Goal: Book appointment/travel/reservation

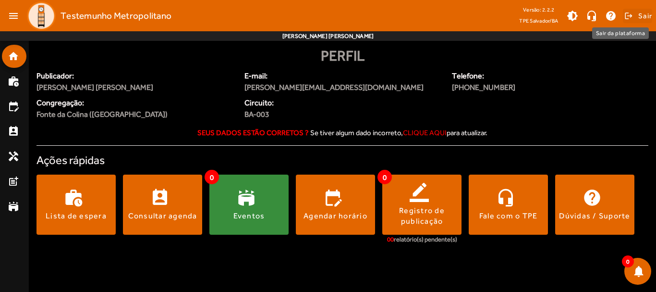
click at [645, 14] on span "Sair" at bounding box center [646, 15] width 14 height 15
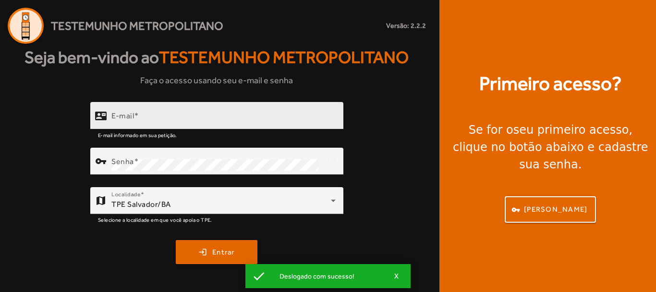
click at [233, 108] on div "E-mail" at bounding box center [223, 115] width 224 height 27
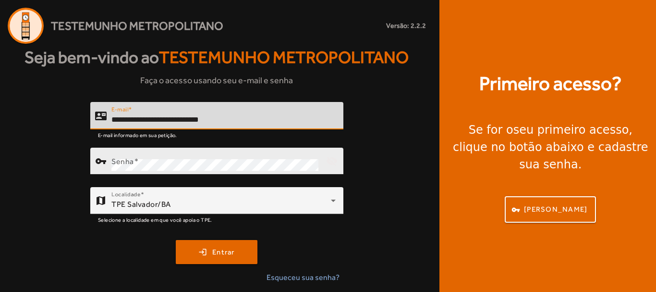
type input "**********"
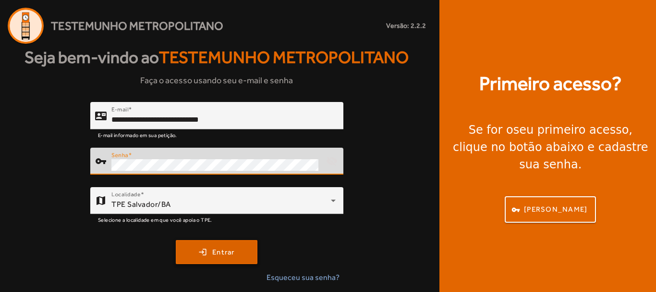
click at [210, 246] on span "submit" at bounding box center [217, 251] width 80 height 23
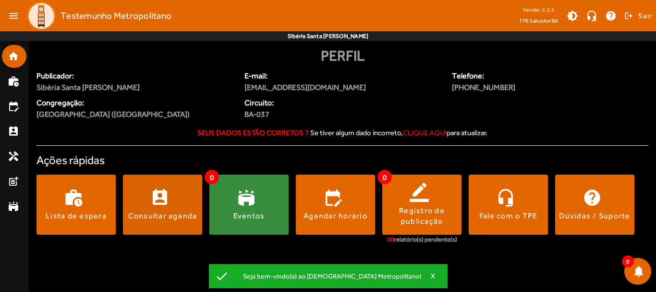
click at [194, 210] on span at bounding box center [162, 204] width 79 height 23
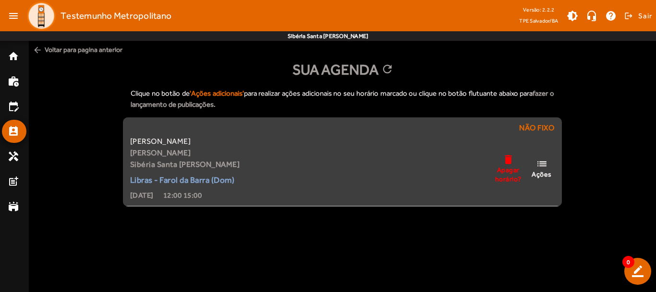
click at [547, 167] on mat-icon "list" at bounding box center [542, 164] width 12 height 12
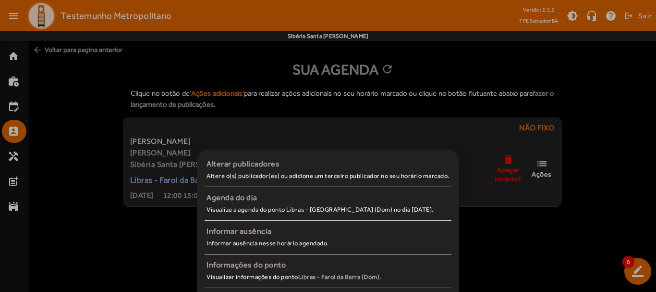
drag, startPoint x: 459, startPoint y: 65, endPoint x: 479, endPoint y: 67, distance: 19.8
click at [459, 65] on div at bounding box center [328, 146] width 656 height 292
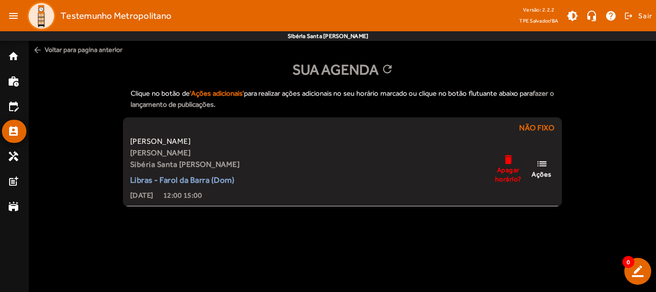
click at [37, 48] on mat-icon "arrow_back" at bounding box center [38, 50] width 10 height 10
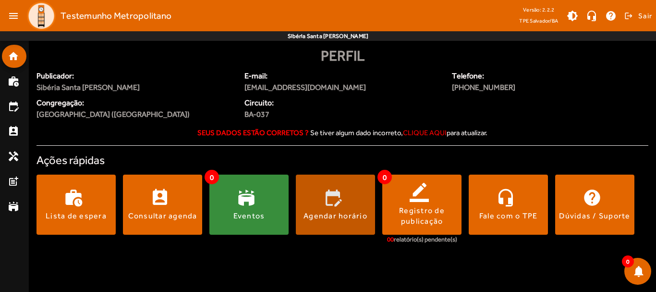
click at [344, 197] on span at bounding box center [335, 204] width 79 height 23
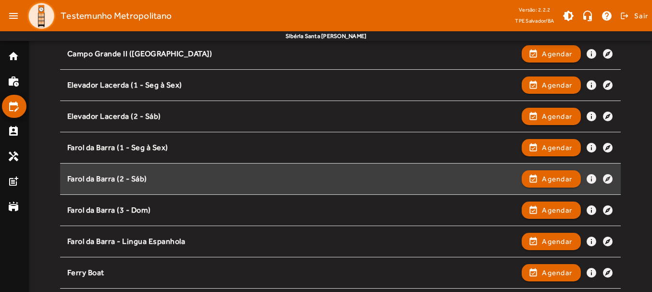
scroll to position [240, 0]
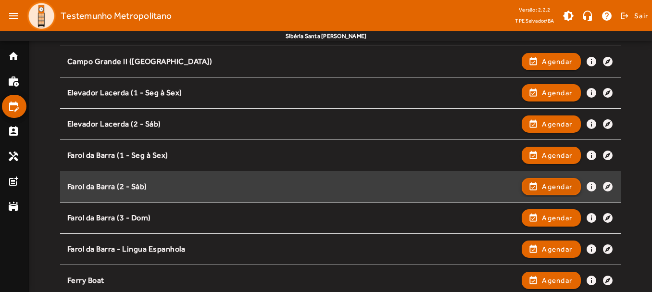
click at [544, 184] on span "Agendar" at bounding box center [557, 187] width 30 height 12
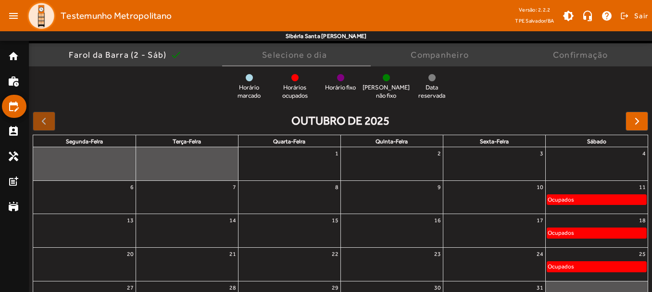
scroll to position [38, 0]
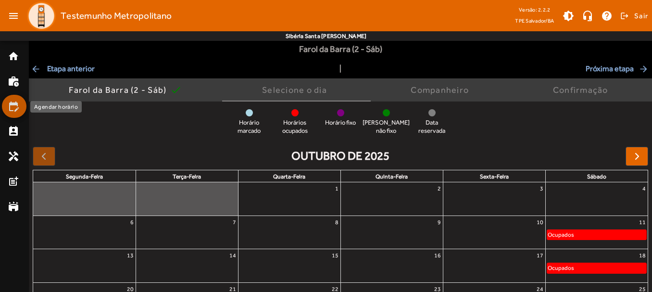
click at [8, 105] on mat-icon "edit_calendar" at bounding box center [14, 106] width 12 height 12
click at [19, 107] on link "edit_calendar" at bounding box center [17, 106] width 19 height 12
click at [37, 71] on mat-icon "arrow_back" at bounding box center [37, 69] width 12 height 10
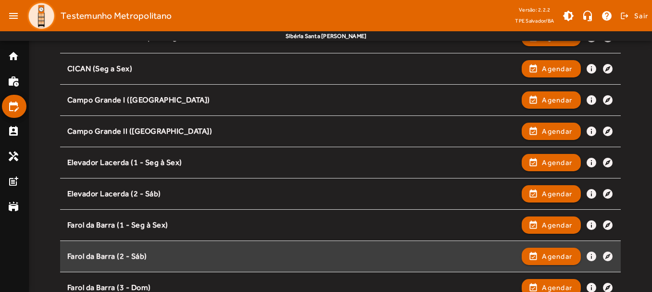
scroll to position [240, 0]
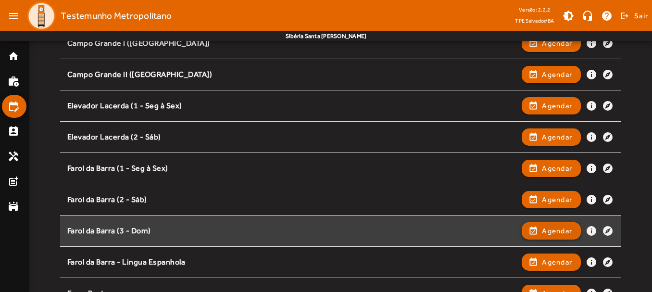
click at [550, 236] on span "button" at bounding box center [550, 230] width 57 height 23
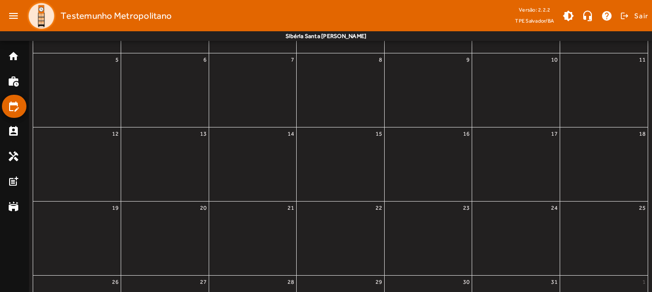
scroll to position [0, 0]
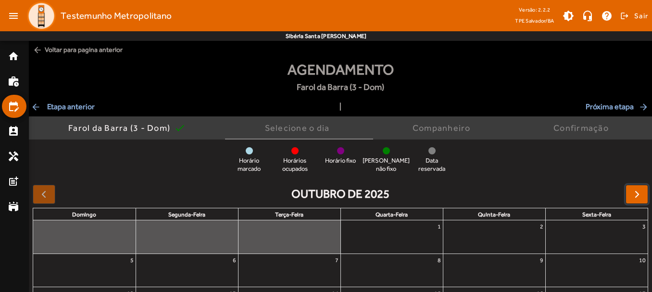
click at [644, 192] on button "button" at bounding box center [636, 194] width 23 height 19
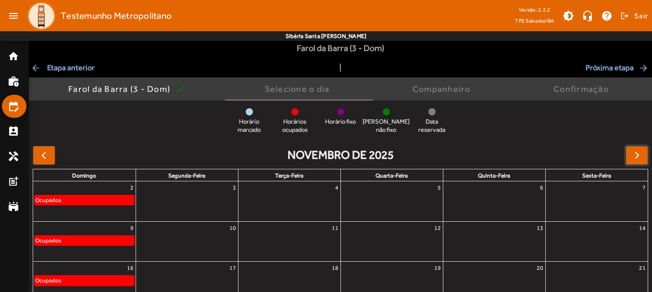
scroll to position [38, 0]
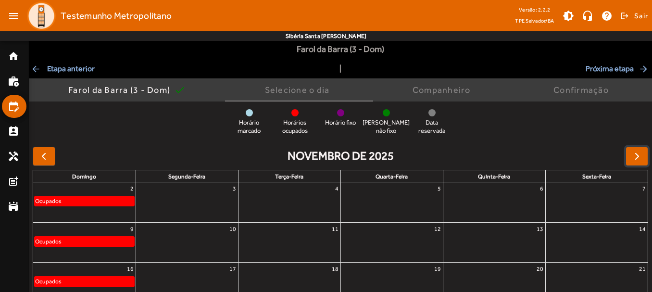
click at [98, 197] on div "Ocupados" at bounding box center [84, 201] width 99 height 10
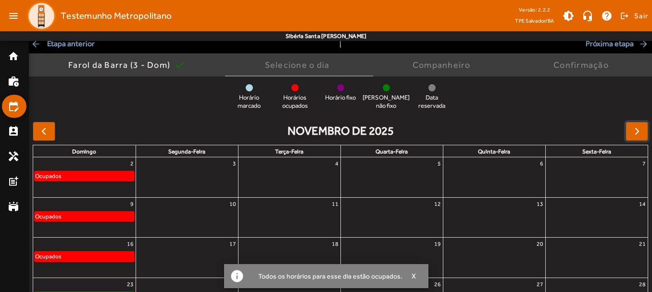
scroll to position [86, 0]
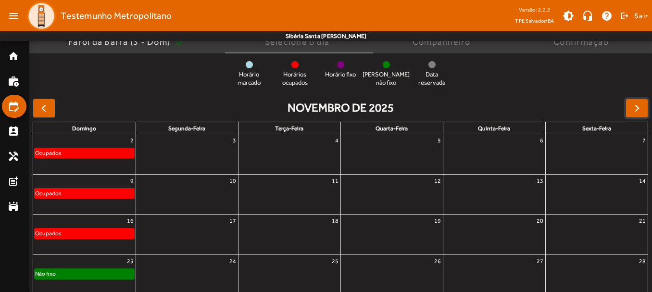
click at [65, 207] on div "9 Ocupados" at bounding box center [84, 194] width 102 height 40
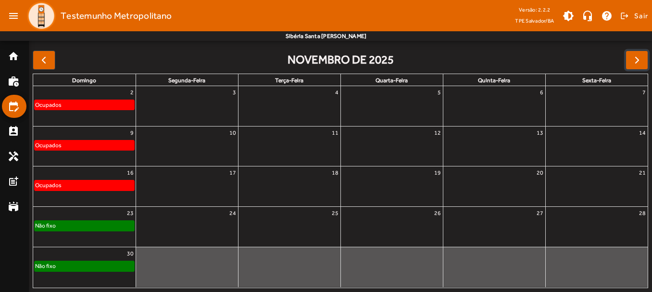
scroll to position [0, 0]
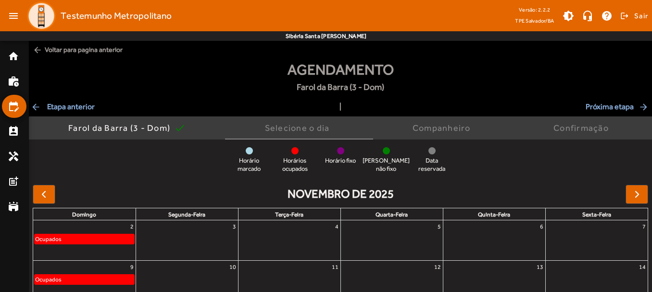
click at [96, 50] on span "arrow_back Voltar para pagina anterior" at bounding box center [340, 50] width 623 height 18
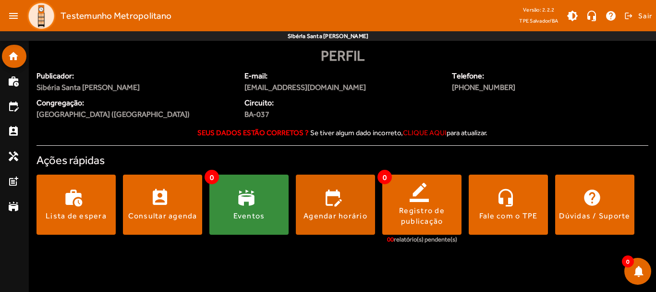
click at [331, 201] on span at bounding box center [335, 204] width 79 height 23
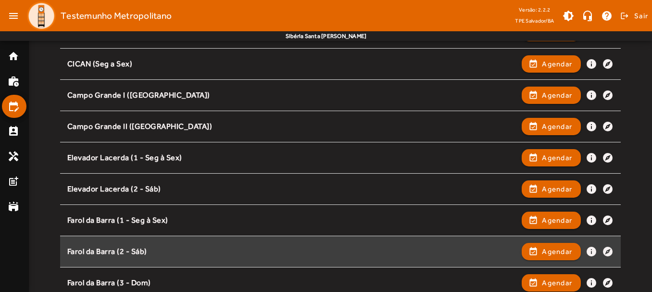
scroll to position [240, 0]
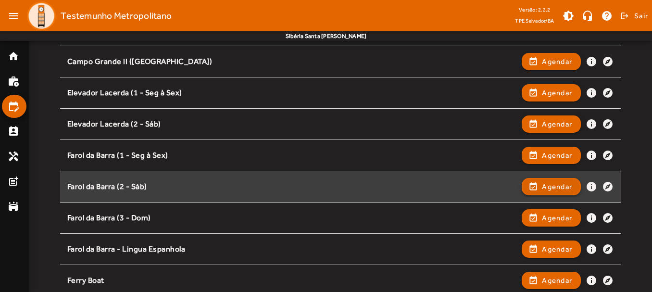
click at [549, 185] on span "Agendar" at bounding box center [557, 187] width 30 height 12
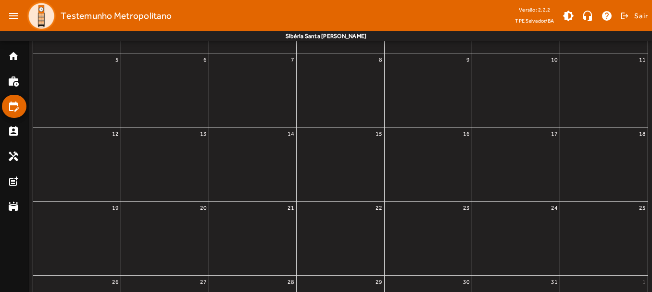
scroll to position [0, 0]
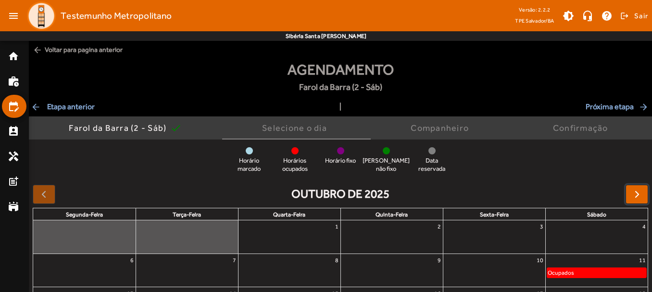
click at [642, 192] on span "button" at bounding box center [637, 194] width 12 height 12
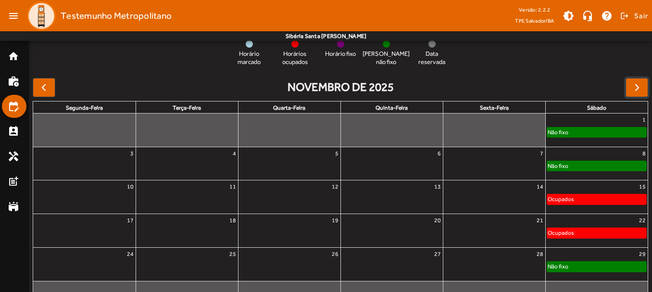
scroll to position [134, 0]
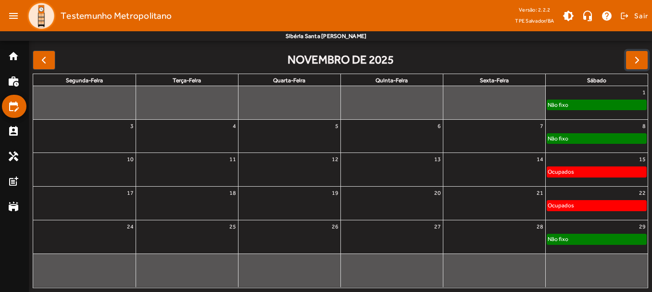
click at [602, 103] on div "Não fixo" at bounding box center [596, 105] width 99 height 10
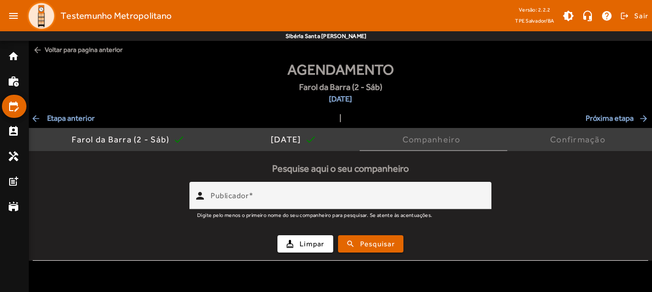
scroll to position [0, 0]
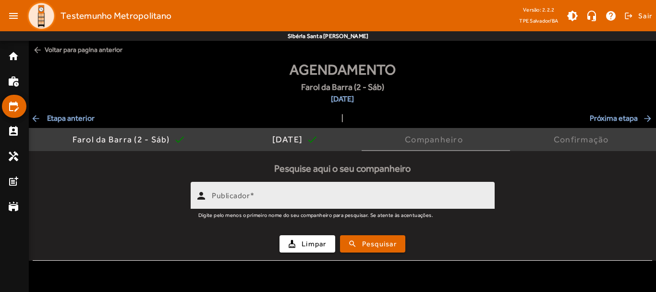
click at [390, 195] on input "Publicador" at bounding box center [349, 200] width 275 height 12
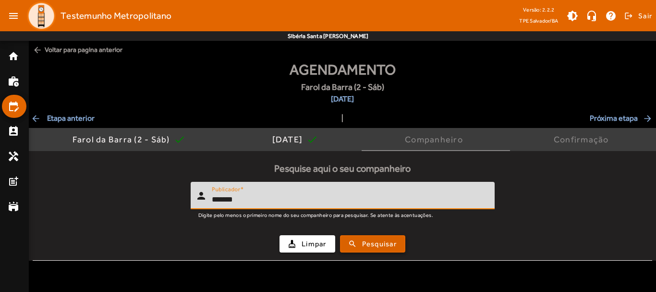
type input "*******"
click at [383, 239] on span "Pesquisar" at bounding box center [379, 243] width 35 height 11
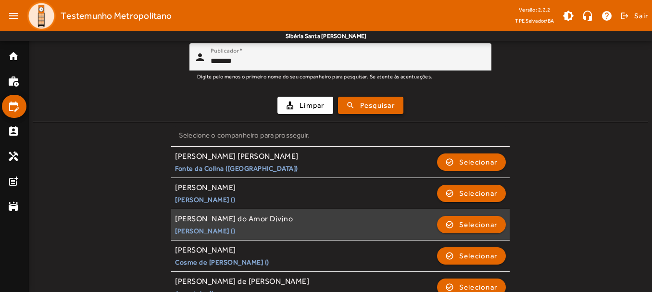
scroll to position [144, 0]
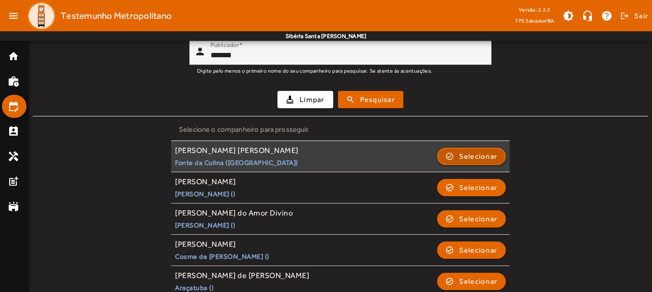
click at [489, 154] on span "Selecionar" at bounding box center [478, 156] width 38 height 12
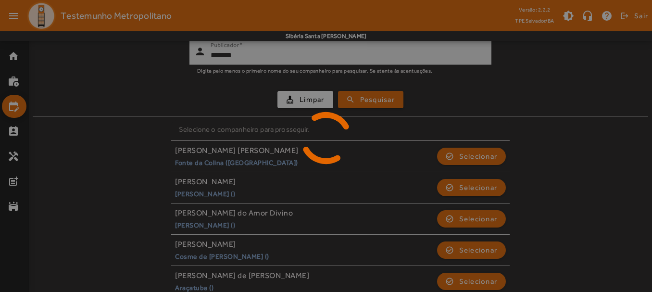
scroll to position [0, 0]
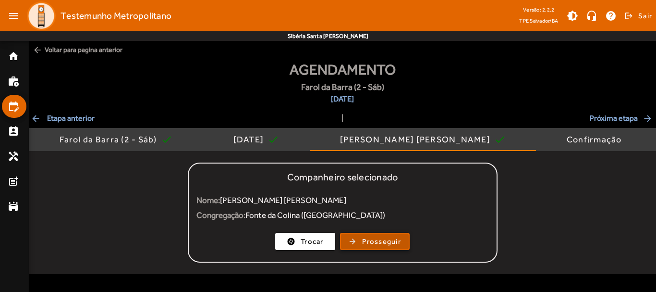
click at [400, 245] on span "Prosseguir" at bounding box center [381, 241] width 39 height 11
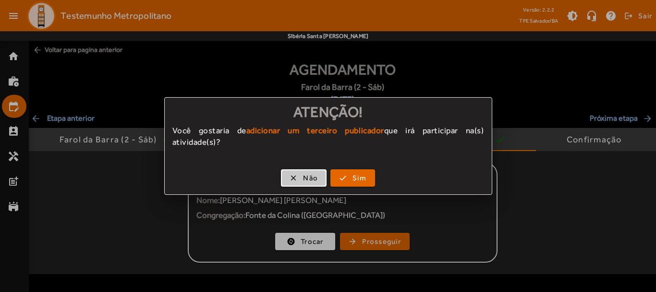
drag, startPoint x: 297, startPoint y: 173, endPoint x: 343, endPoint y: 176, distance: 46.7
click at [297, 173] on span "button" at bounding box center [304, 177] width 44 height 23
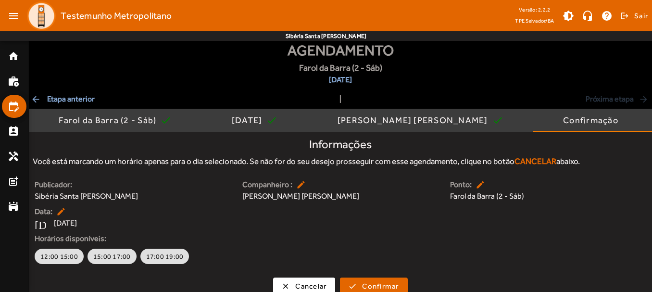
scroll to position [30, 0]
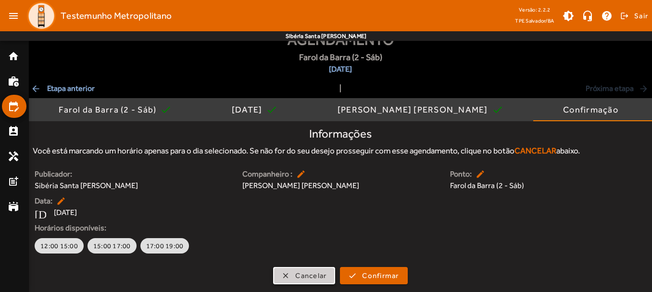
click at [308, 274] on span "Cancelar" at bounding box center [310, 275] width 31 height 11
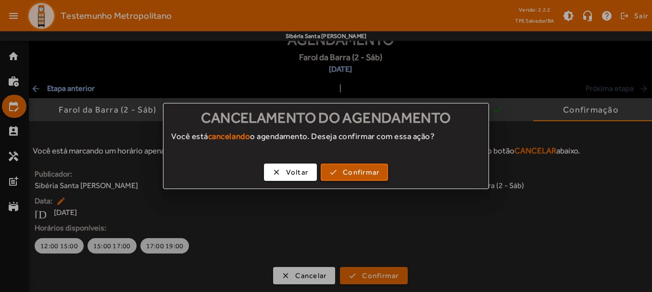
click at [343, 170] on span "Confirmar" at bounding box center [361, 172] width 37 height 11
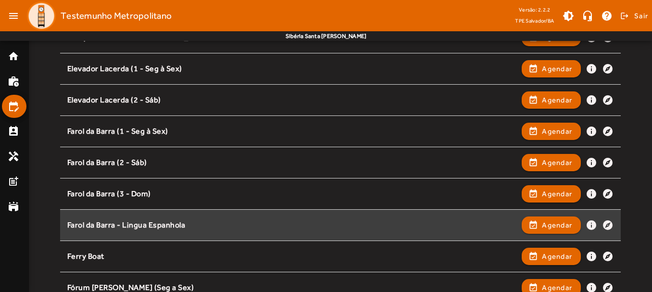
scroll to position [288, 0]
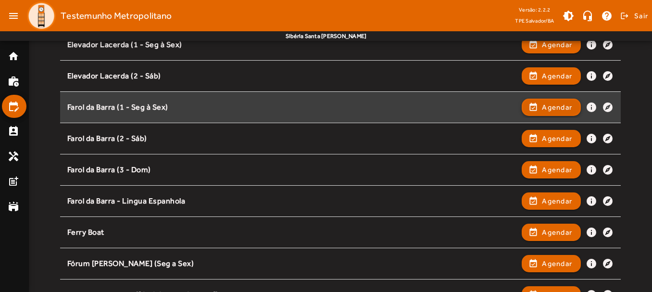
click at [543, 107] on span "Agendar" at bounding box center [557, 107] width 30 height 12
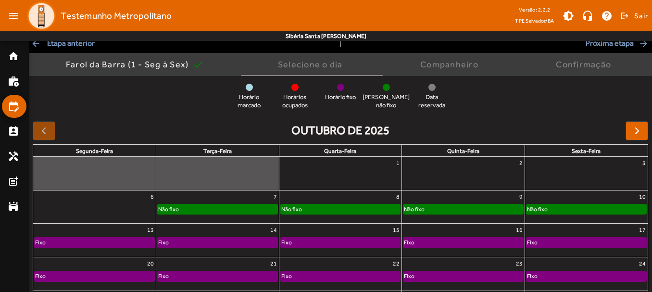
scroll to position [134, 0]
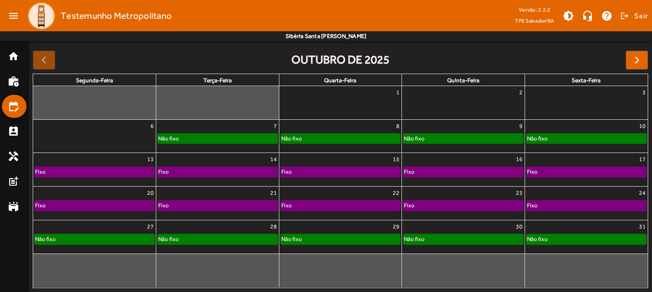
click at [609, 232] on div "31" at bounding box center [586, 226] width 123 height 12
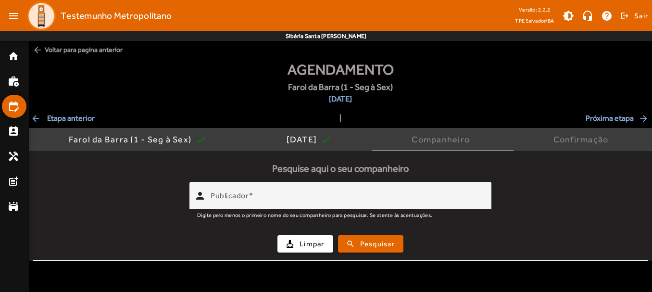
scroll to position [0, 0]
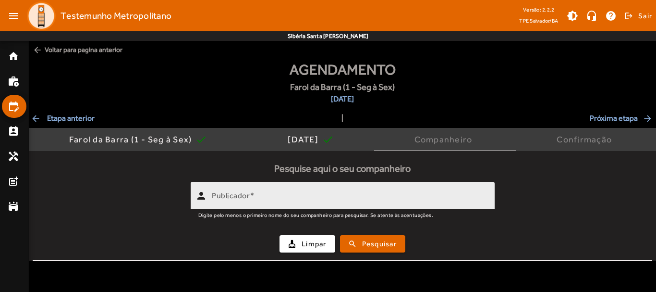
click at [372, 211] on mat-hint "Digite pelo menos o primeiro nome do seu companheiro para pesquisar. Se atente …" at bounding box center [315, 214] width 235 height 11
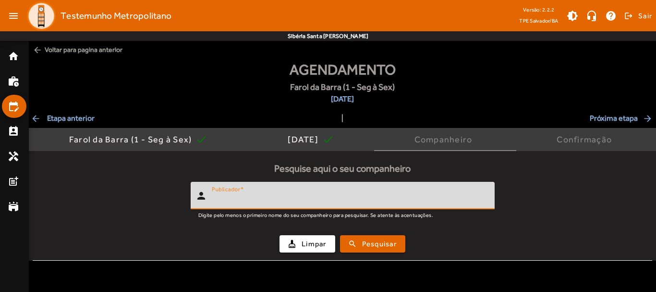
click at [374, 198] on input "Publicador" at bounding box center [349, 200] width 275 height 12
type input "*******"
click at [376, 244] on span "Pesquisar" at bounding box center [379, 243] width 35 height 11
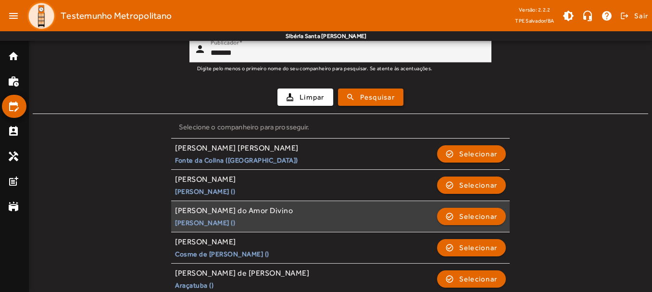
scroll to position [157, 0]
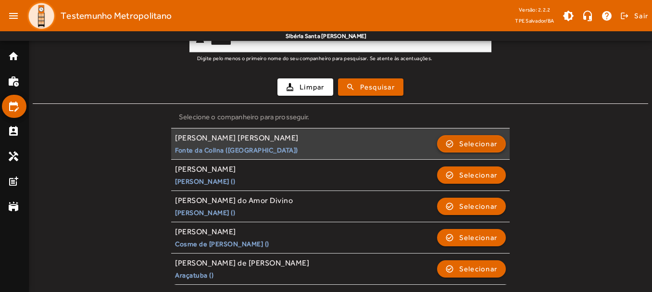
click at [486, 138] on span "Selecionar" at bounding box center [478, 144] width 38 height 12
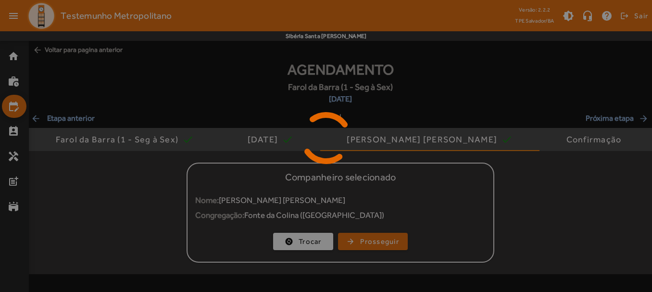
scroll to position [0, 0]
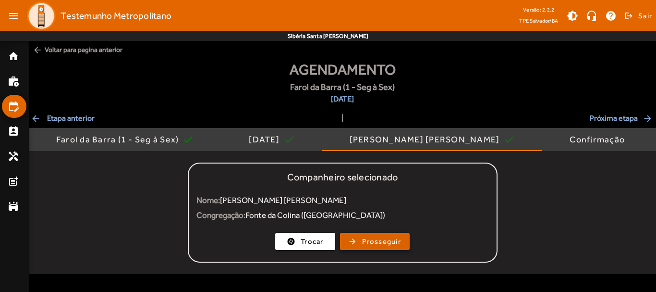
click at [392, 236] on span "Prosseguir" at bounding box center [381, 241] width 39 height 11
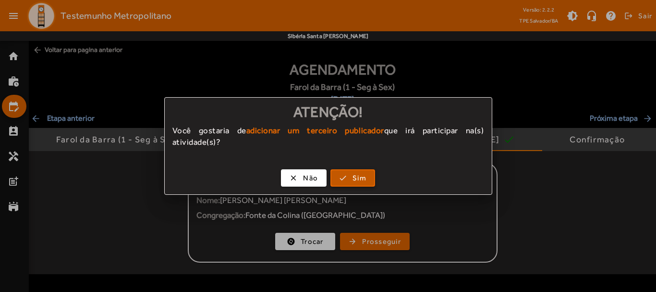
click at [368, 181] on span "button" at bounding box center [353, 177] width 43 height 23
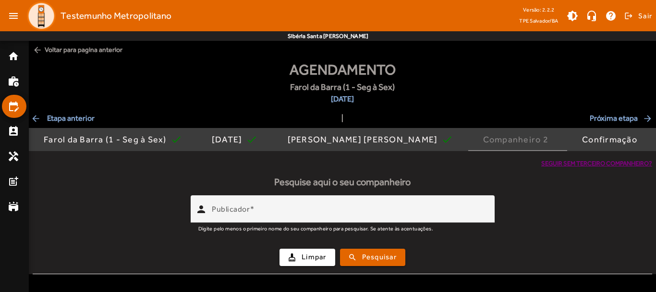
click at [629, 161] on span "Seguir sem terceiro companheiro?" at bounding box center [597, 164] width 111 height 10
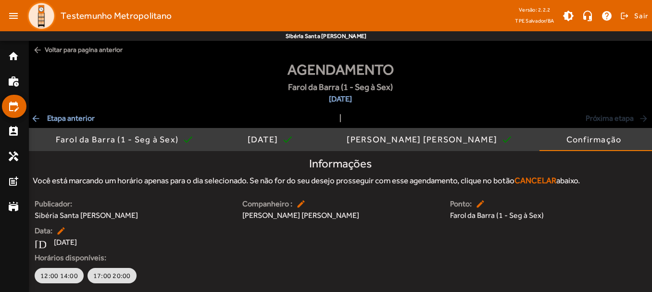
scroll to position [30, 0]
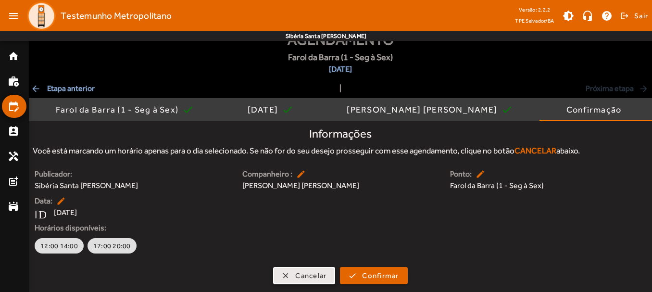
click at [319, 277] on span "Cancelar" at bounding box center [310, 275] width 31 height 11
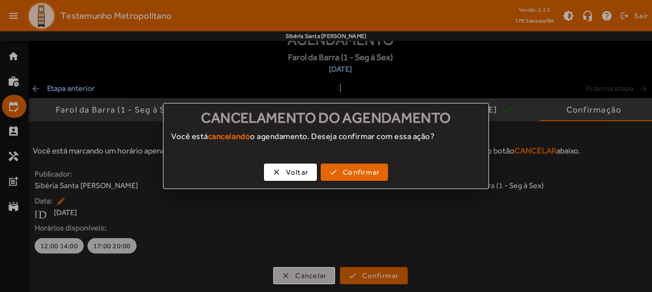
scroll to position [0, 0]
click at [359, 180] on button "check Confirmar" at bounding box center [354, 171] width 67 height 17
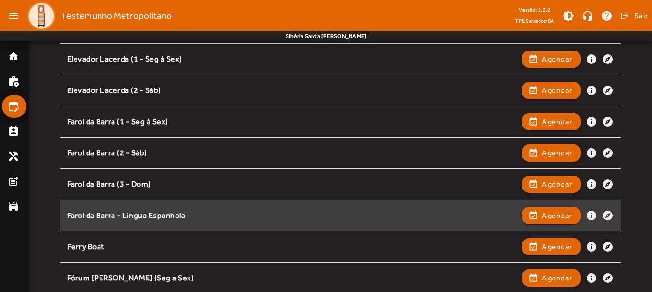
scroll to position [288, 0]
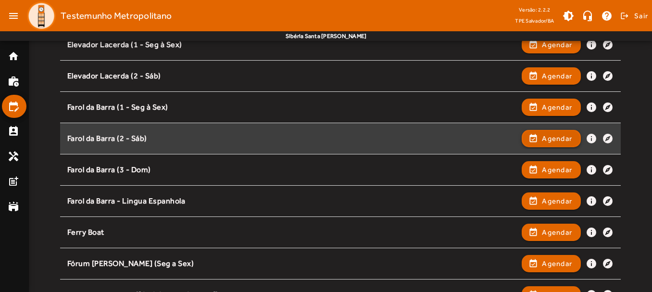
click at [536, 138] on span "button" at bounding box center [550, 138] width 57 height 23
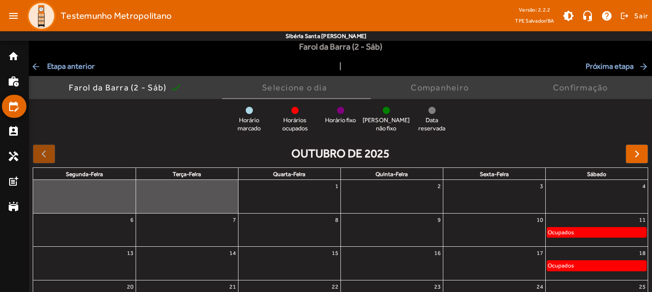
scroll to position [38, 0]
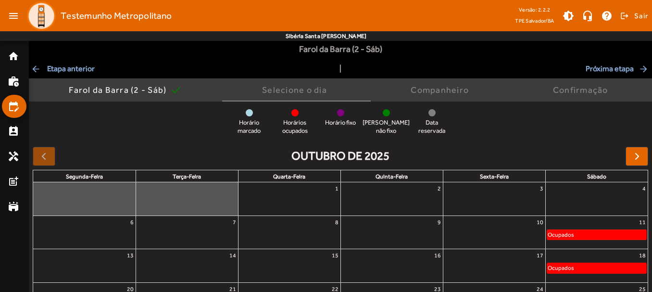
click at [499, 202] on div at bounding box center [494, 202] width 102 height 15
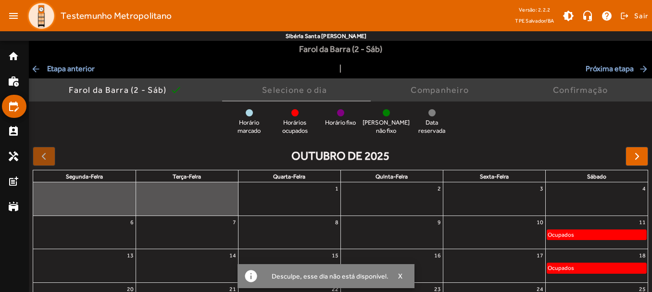
click at [34, 65] on mat-icon "arrow_back" at bounding box center [37, 69] width 12 height 10
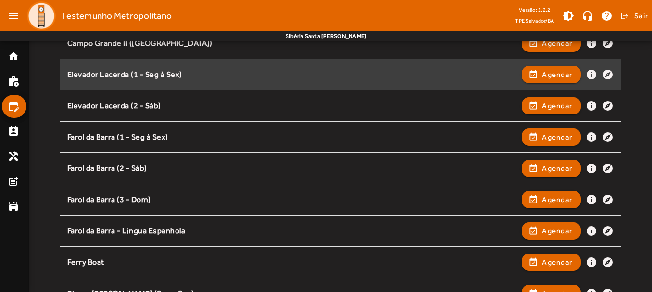
scroll to position [288, 0]
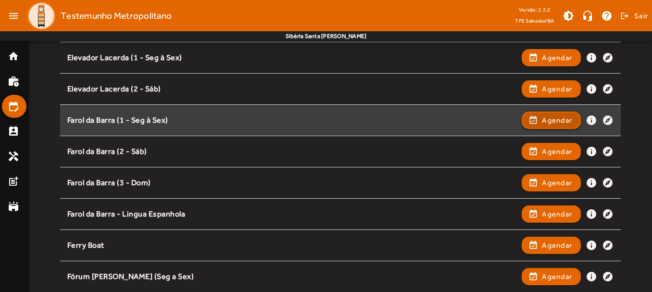
click at [557, 118] on span "Agendar" at bounding box center [557, 120] width 30 height 12
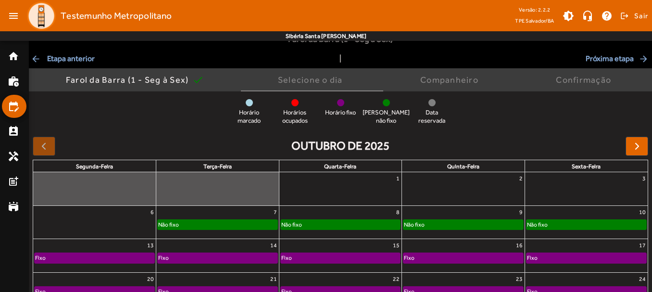
scroll to position [134, 0]
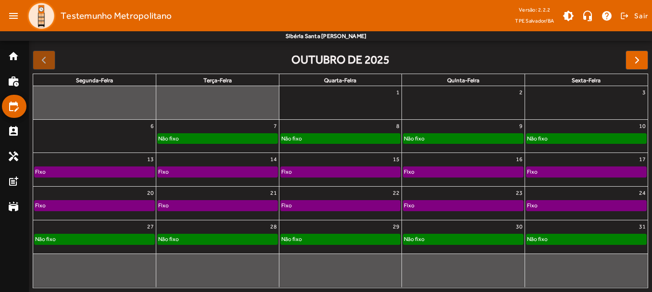
click at [582, 202] on div "Fixo" at bounding box center [586, 205] width 120 height 10
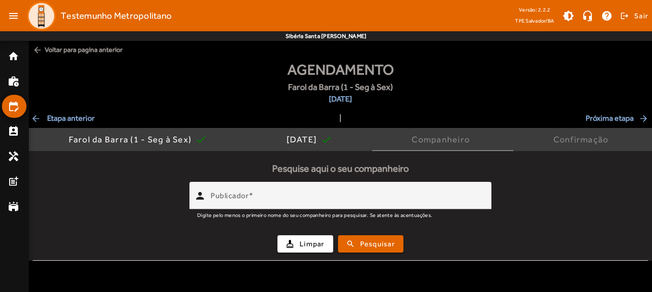
scroll to position [0, 0]
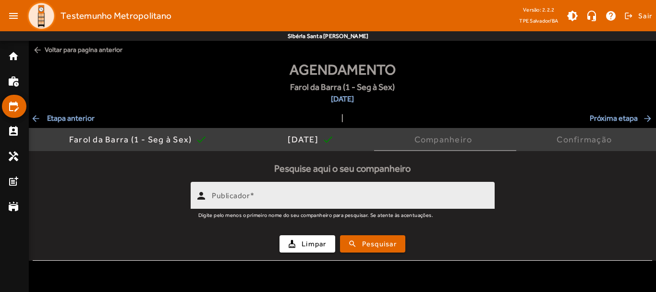
click at [339, 196] on input "Publicador" at bounding box center [349, 200] width 275 height 12
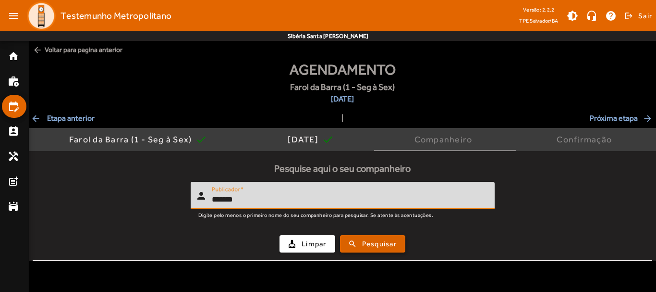
type input "*******"
click at [354, 243] on span "submit" at bounding box center [372, 243] width 63 height 23
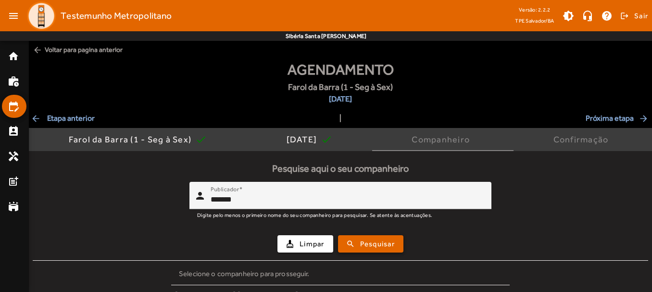
scroll to position [157, 0]
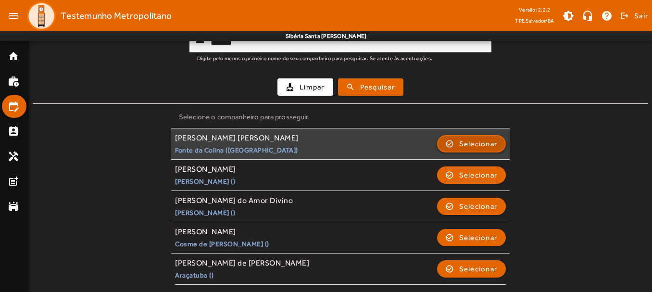
click at [464, 141] on span "Selecionar" at bounding box center [478, 144] width 38 height 12
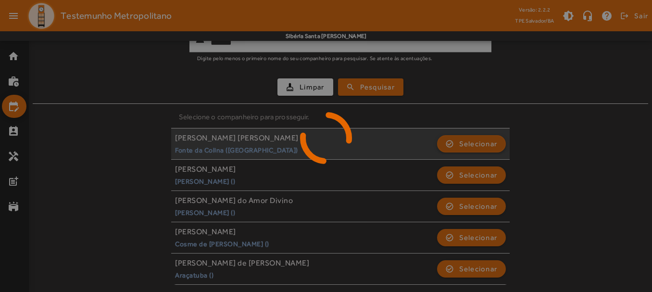
scroll to position [0, 0]
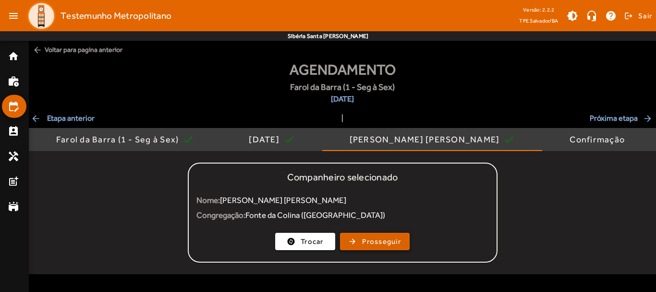
click at [383, 242] on span "Prosseguir" at bounding box center [381, 241] width 39 height 11
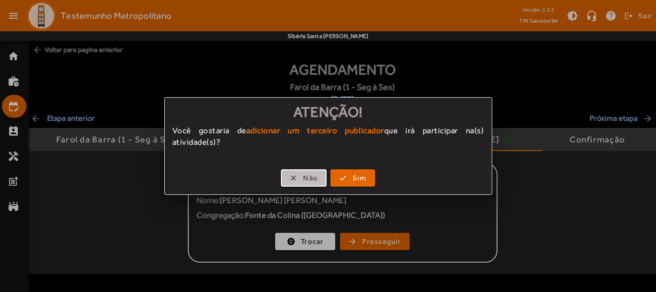
click at [315, 178] on span "Não" at bounding box center [310, 178] width 15 height 11
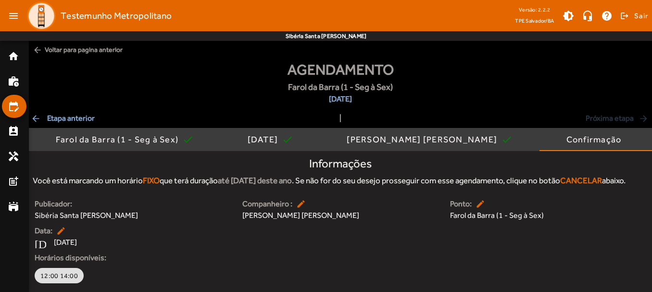
scroll to position [42, 0]
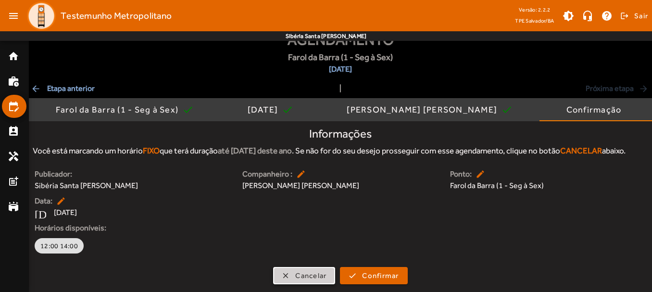
click at [306, 271] on span "Cancelar" at bounding box center [310, 275] width 31 height 11
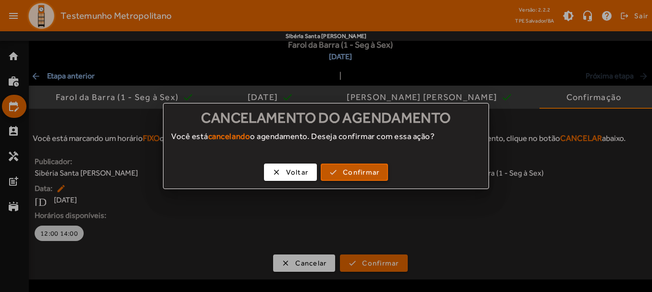
click at [375, 167] on span "Confirmar" at bounding box center [361, 172] width 37 height 11
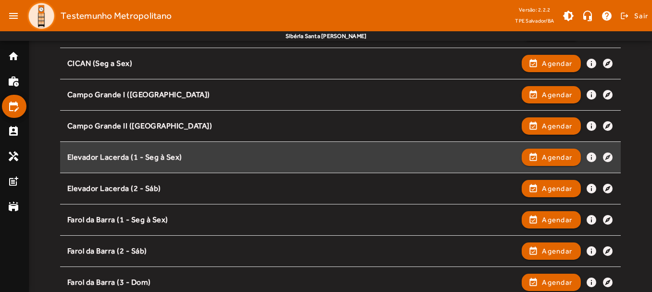
scroll to position [192, 0]
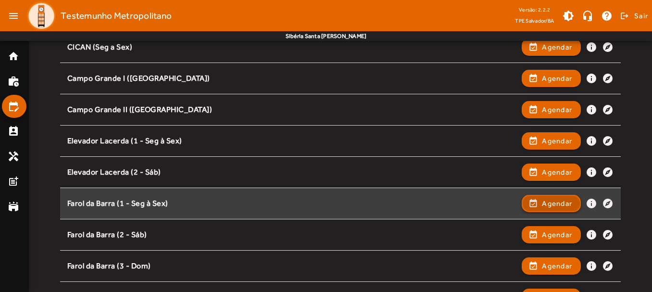
click at [556, 201] on span "Agendar" at bounding box center [557, 204] width 30 height 12
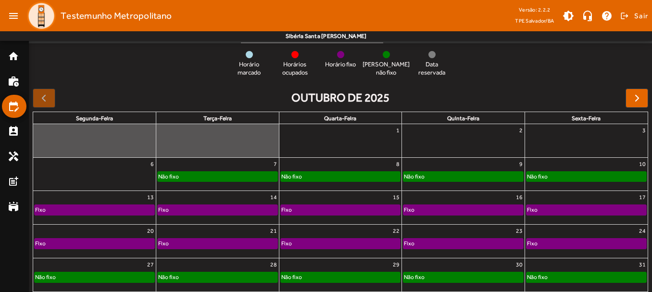
scroll to position [134, 0]
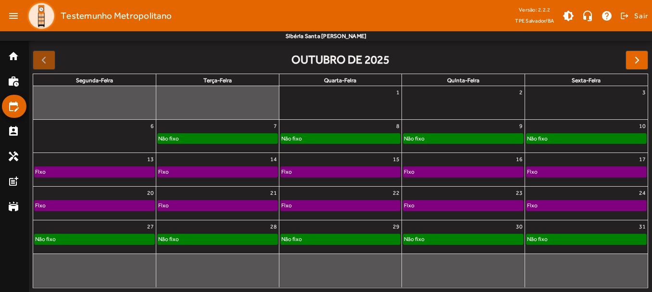
click at [558, 172] on div "Fixo" at bounding box center [586, 172] width 120 height 10
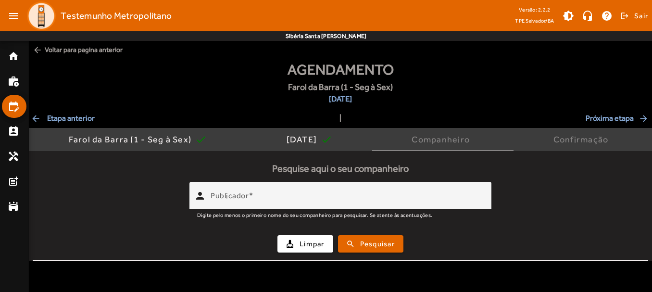
scroll to position [0, 0]
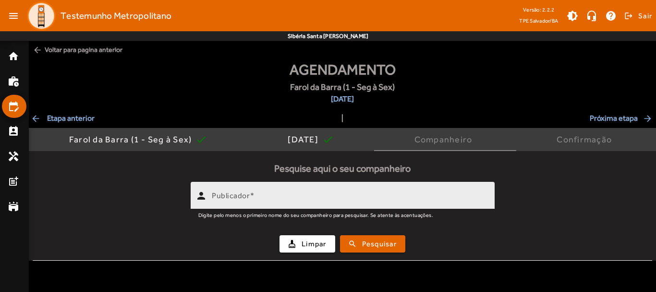
click at [334, 199] on input "Publicador" at bounding box center [349, 200] width 275 height 12
click at [289, 206] on div "Publicador" at bounding box center [349, 195] width 275 height 27
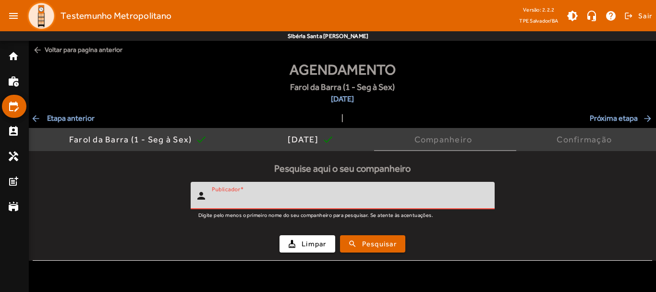
click at [284, 196] on input "Publicador" at bounding box center [349, 200] width 275 height 12
type input "*******"
click at [375, 249] on span "submit" at bounding box center [372, 243] width 63 height 23
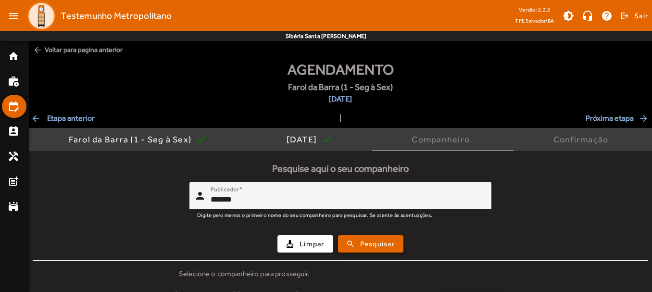
scroll to position [157, 0]
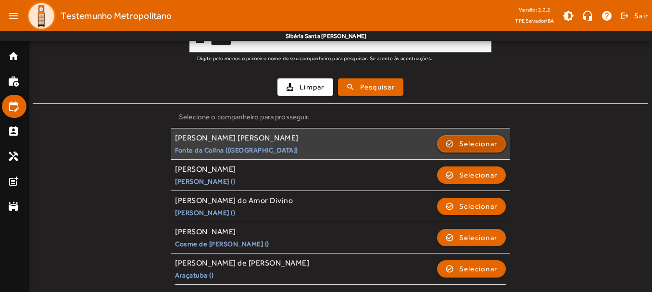
click at [447, 139] on span "button" at bounding box center [471, 143] width 67 height 23
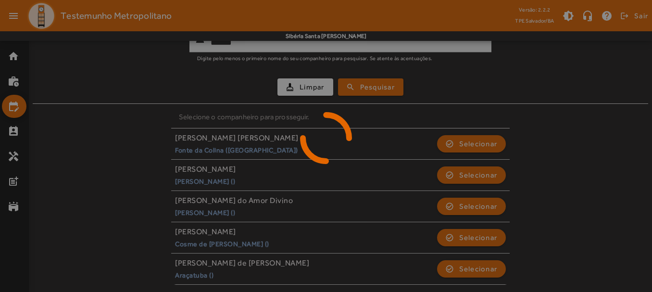
scroll to position [0, 0]
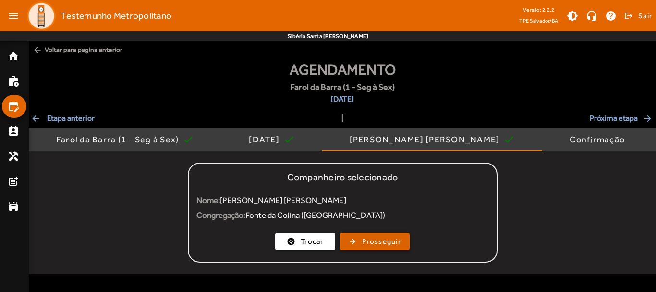
click at [381, 240] on span "Prosseguir" at bounding box center [381, 241] width 39 height 11
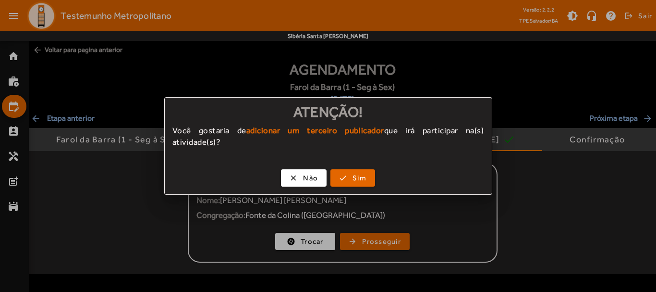
drag, startPoint x: 262, startPoint y: 171, endPoint x: 292, endPoint y: 176, distance: 29.9
click at [263, 171] on div "clear Não check Sim" at bounding box center [328, 179] width 327 height 29
click at [292, 176] on span "button" at bounding box center [304, 177] width 44 height 23
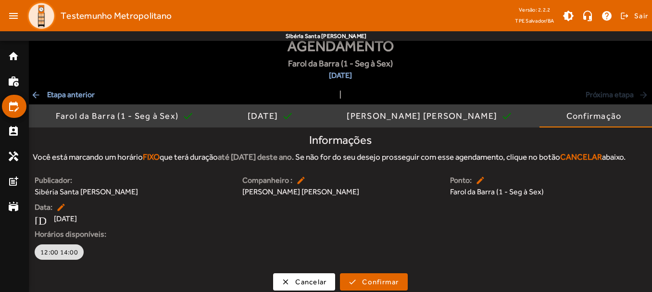
scroll to position [42, 0]
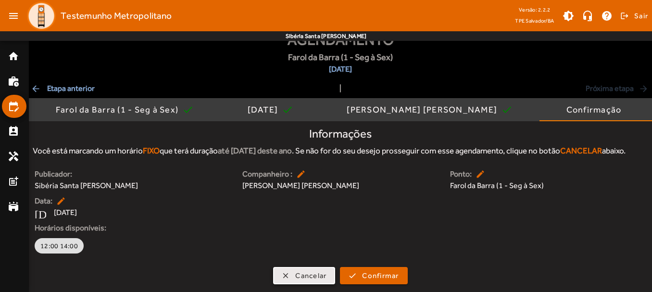
click at [317, 273] on span "Cancelar" at bounding box center [310, 275] width 31 height 11
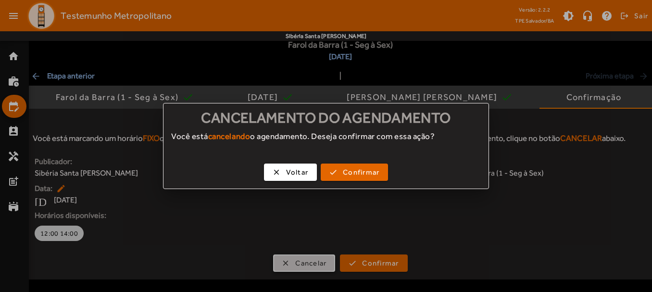
scroll to position [0, 0]
click at [357, 173] on span "Confirmar" at bounding box center [361, 172] width 37 height 11
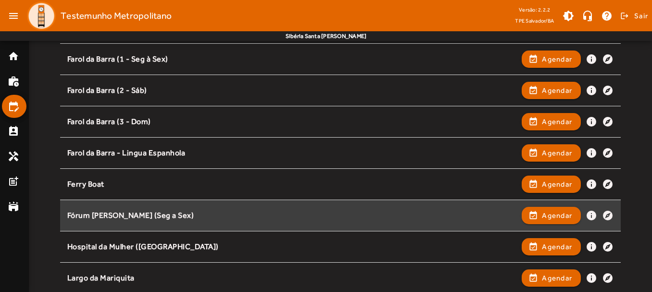
scroll to position [288, 0]
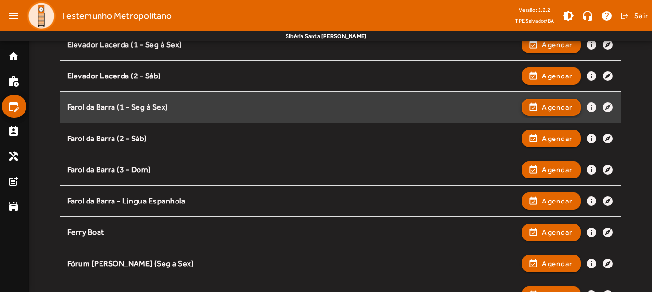
click at [565, 112] on span "Agendar" at bounding box center [557, 107] width 30 height 12
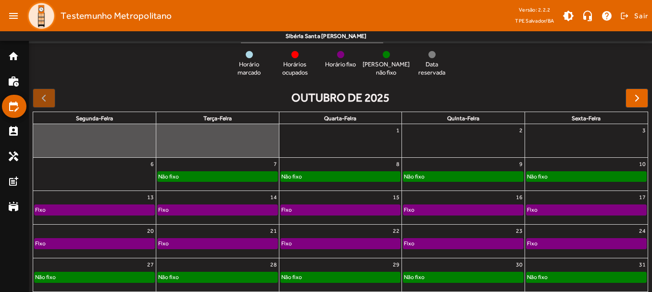
scroll to position [134, 0]
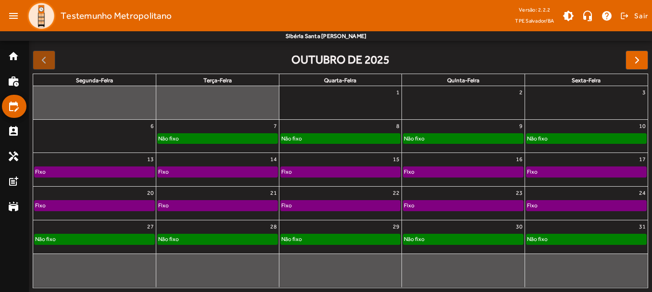
click at [585, 203] on div "Fixo" at bounding box center [586, 205] width 120 height 10
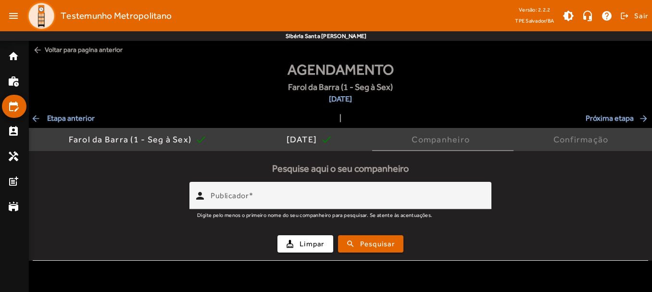
scroll to position [0, 0]
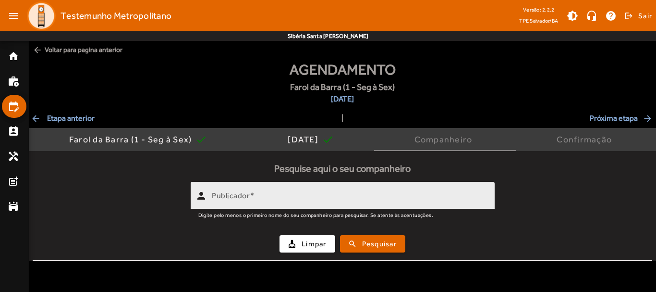
click at [353, 193] on div "Publicador" at bounding box center [349, 195] width 275 height 27
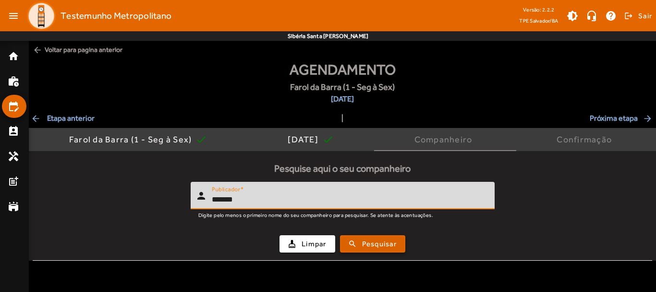
type input "*******"
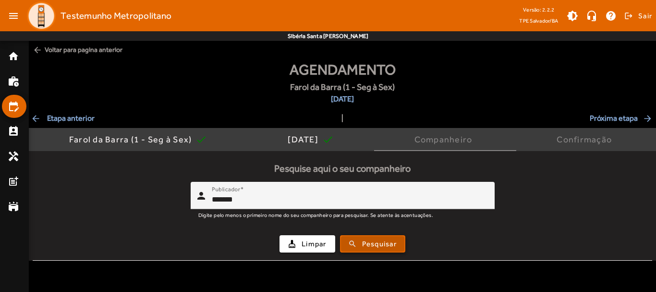
click at [377, 238] on span "Pesquisar" at bounding box center [379, 243] width 35 height 11
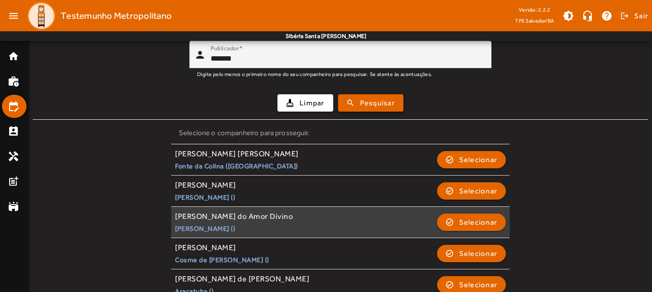
scroll to position [144, 0]
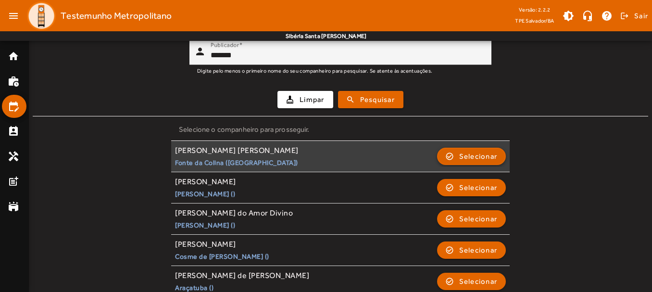
click at [454, 161] on span "button" at bounding box center [471, 156] width 67 height 23
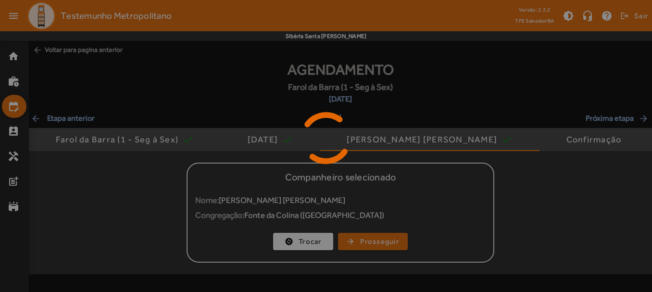
scroll to position [0, 0]
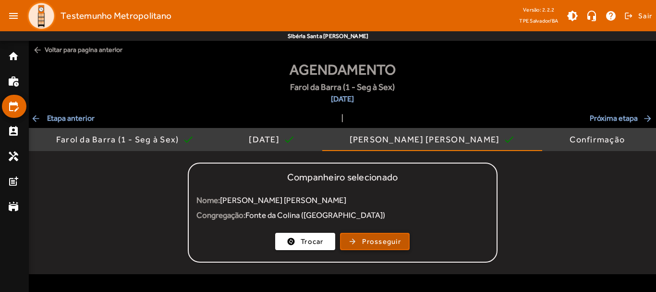
click at [374, 242] on span "Prosseguir" at bounding box center [381, 241] width 39 height 11
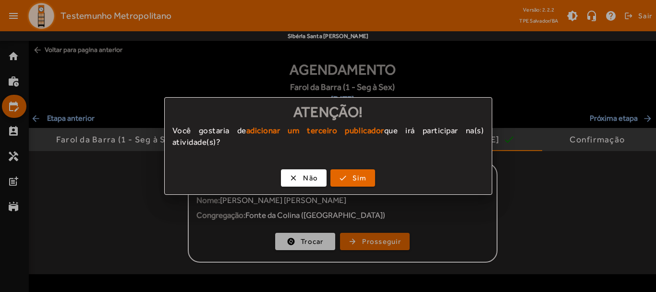
click at [304, 169] on div "clear Não check Sim" at bounding box center [328, 179] width 327 height 29
click at [305, 177] on span "Não" at bounding box center [310, 178] width 15 height 11
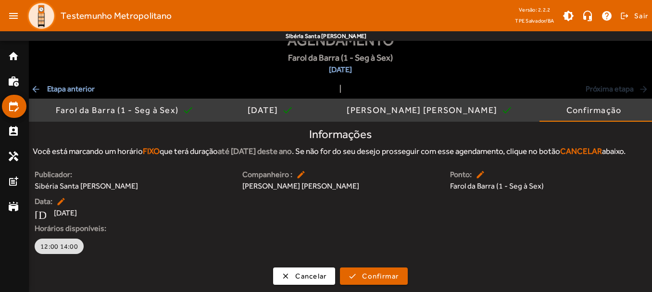
scroll to position [42, 0]
click at [312, 272] on span "Cancelar" at bounding box center [310, 275] width 31 height 11
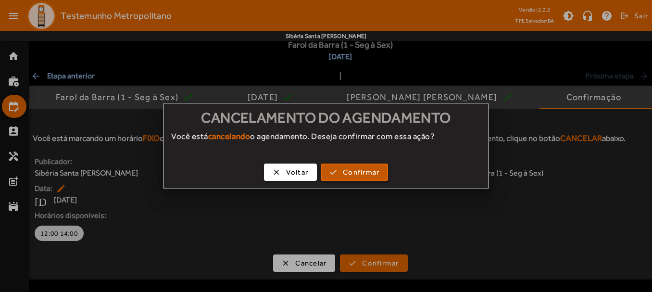
click at [357, 172] on span "Confirmar" at bounding box center [361, 172] width 37 height 11
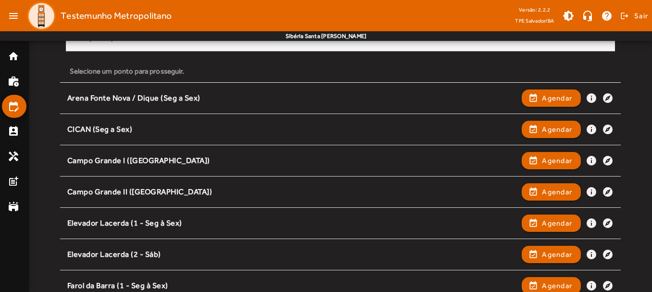
scroll to position [240, 0]
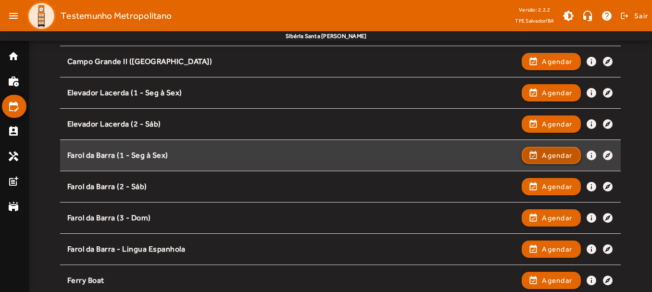
click at [552, 150] on span "Agendar" at bounding box center [557, 155] width 30 height 12
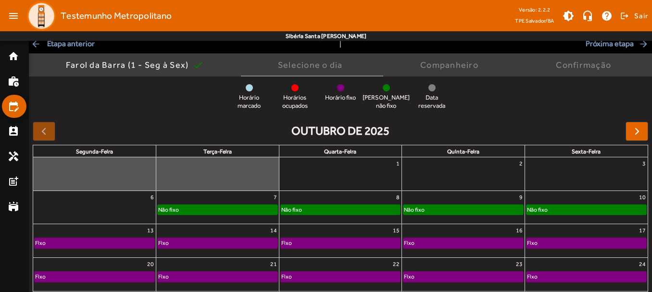
scroll to position [134, 0]
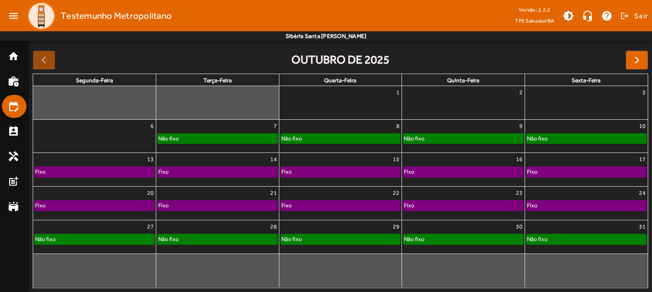
click at [589, 234] on div "Não fixo" at bounding box center [586, 239] width 120 height 10
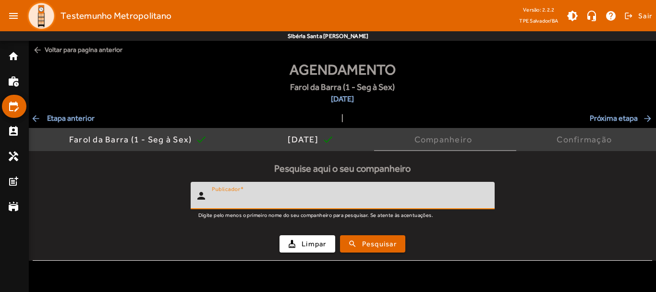
click at [326, 200] on input "Publicador" at bounding box center [349, 200] width 275 height 12
type input "*******"
click at [396, 240] on span "Pesquisar" at bounding box center [379, 243] width 35 height 11
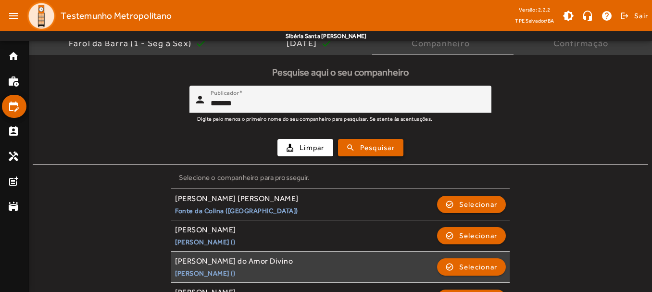
scroll to position [144, 0]
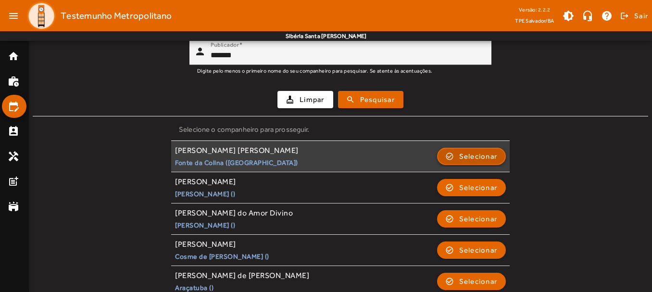
click at [470, 154] on span "Selecionar" at bounding box center [478, 156] width 38 height 12
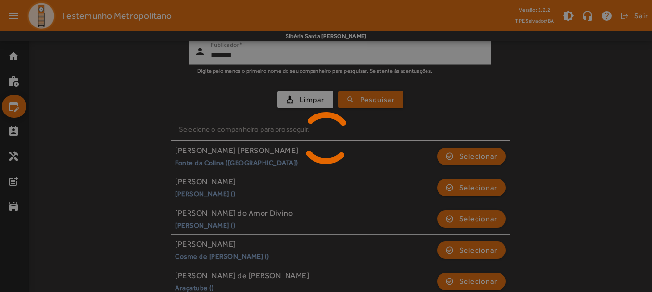
scroll to position [0, 0]
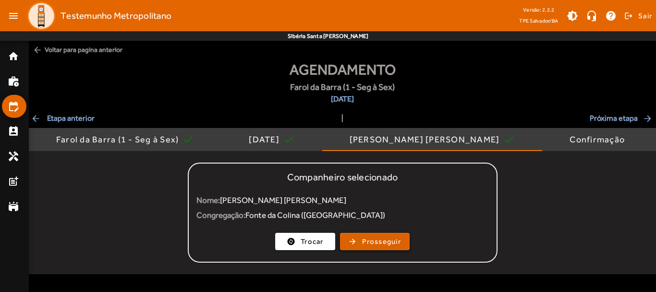
click at [369, 244] on span "Prosseguir" at bounding box center [381, 241] width 39 height 11
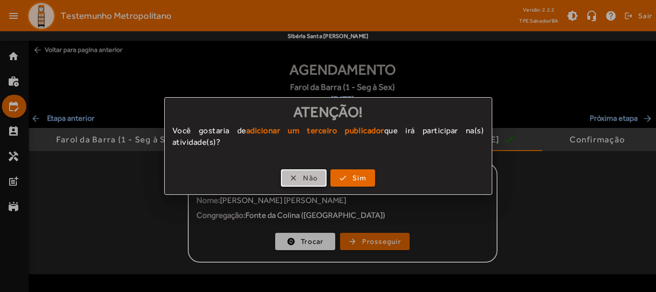
click at [320, 181] on span "button" at bounding box center [304, 177] width 44 height 23
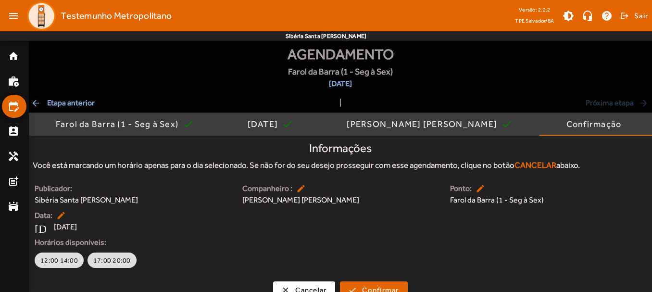
scroll to position [30, 0]
